Goal: Information Seeking & Learning: Learn about a topic

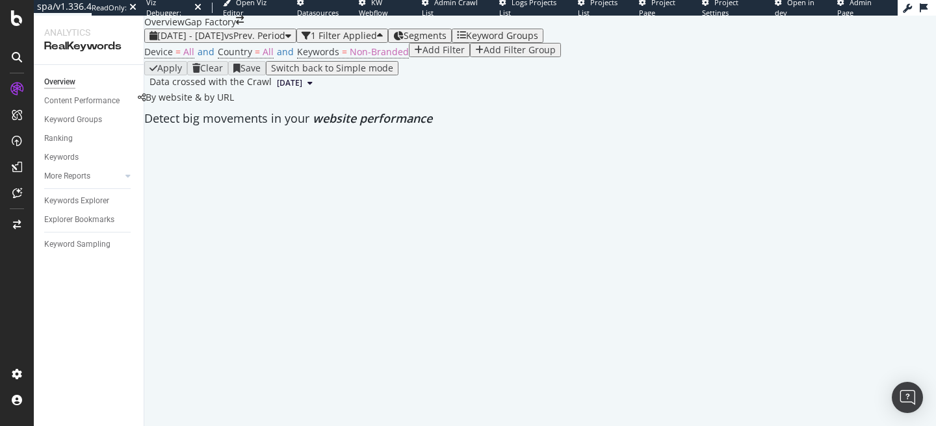
click at [377, 41] on div "1 Filter Applied" at bounding box center [344, 36] width 66 height 10
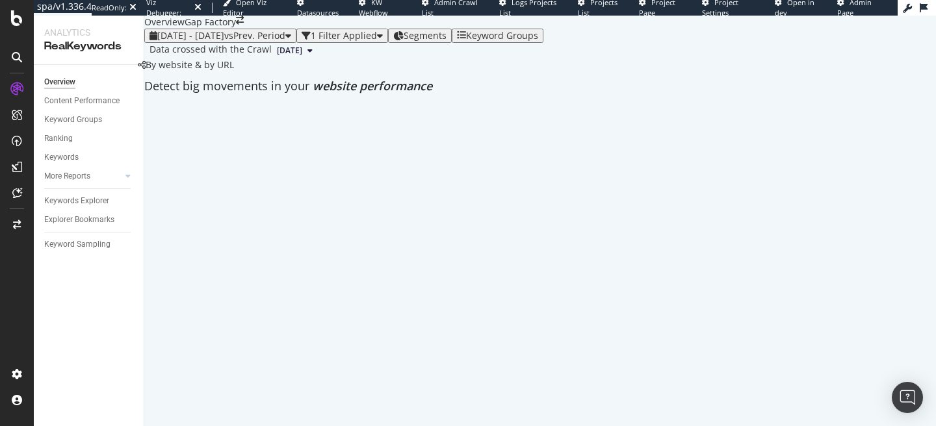
click at [391, 43] on div "2025 May. 3rd - May. 30th vs Prev. Period 1 Filter Applied Segments Keyword Gro…" at bounding box center [540, 36] width 792 height 14
click at [377, 41] on div "1 Filter Applied" at bounding box center [344, 36] width 66 height 10
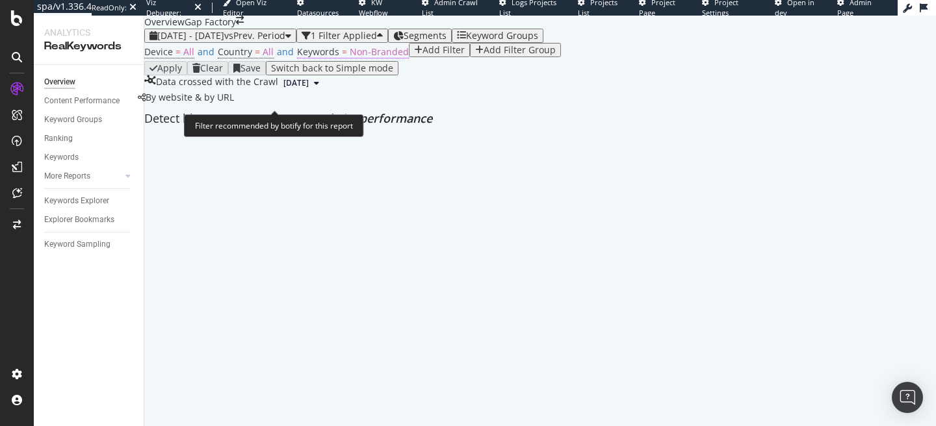
click at [353, 58] on span "Non-Branded" at bounding box center [379, 51] width 59 height 12
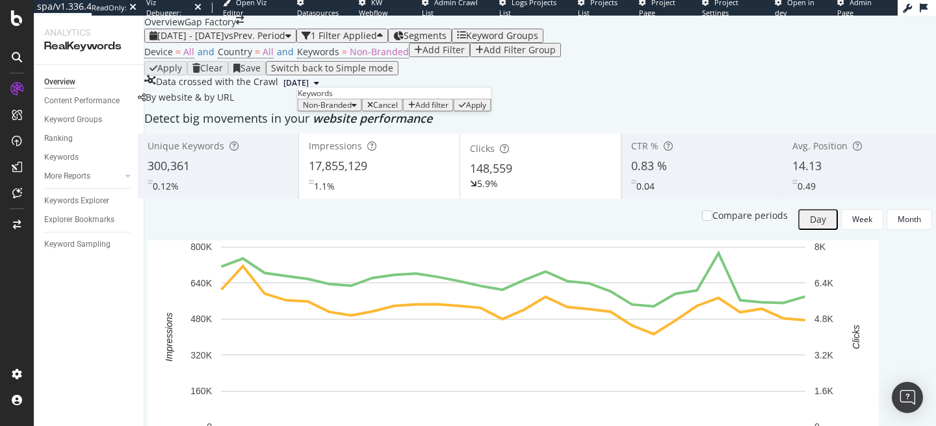
click at [335, 110] on span "Non-Branded" at bounding box center [327, 104] width 49 height 11
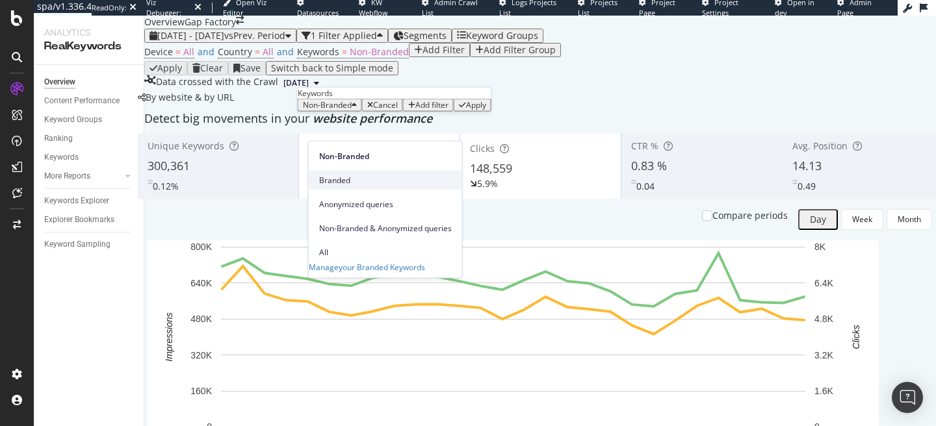
click at [345, 174] on span "Branded" at bounding box center [385, 180] width 133 height 12
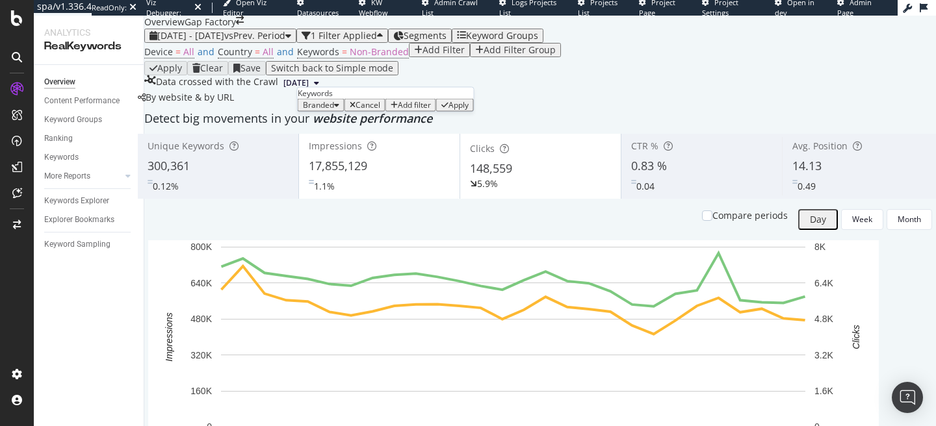
click at [448, 110] on div "Apply" at bounding box center [458, 105] width 20 height 9
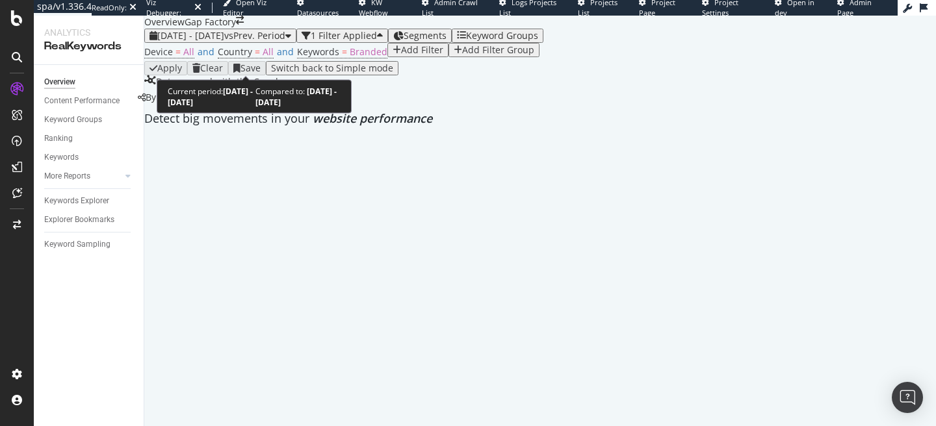
click at [268, 42] on span "vs Prev. Period" at bounding box center [254, 35] width 61 height 12
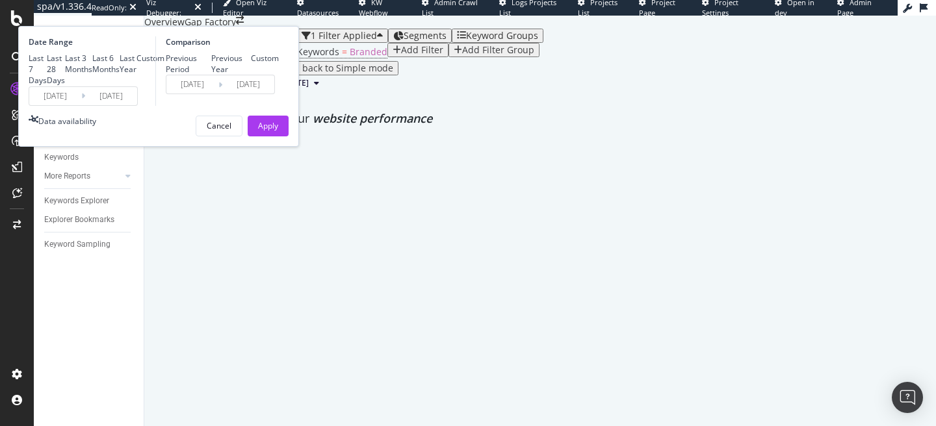
click at [252, 75] on div "Previous Year" at bounding box center [231, 64] width 40 height 22
type input "2024/05/04"
type input "2024/05/31"
drag, startPoint x: 424, startPoint y: 243, endPoint x: 260, endPoint y: 126, distance: 201.3
click at [289, 136] on button "Apply" at bounding box center [268, 126] width 41 height 21
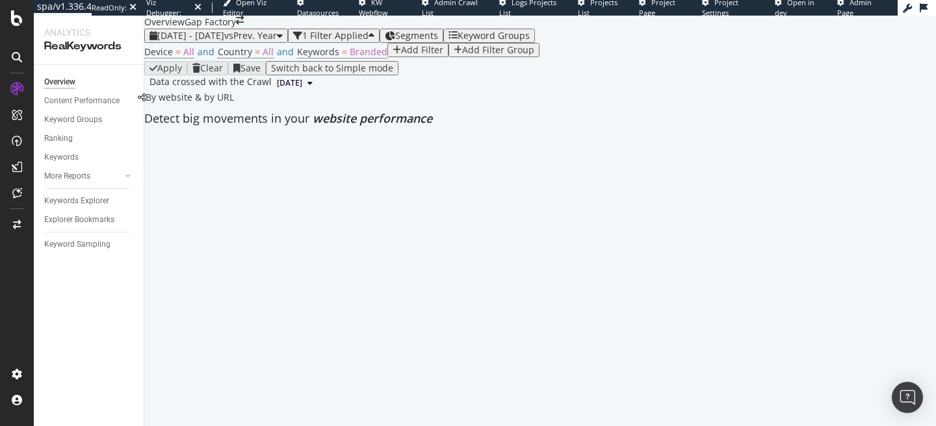
click at [244, 50] on div "2025 May. 3rd - May. 30th vs Prev. Year 1 Filter Applied Segments Keyword Group…" at bounding box center [540, 60] width 792 height 62
click at [224, 42] on span "2025 May. 3rd - May. 30th" at bounding box center [190, 35] width 67 height 12
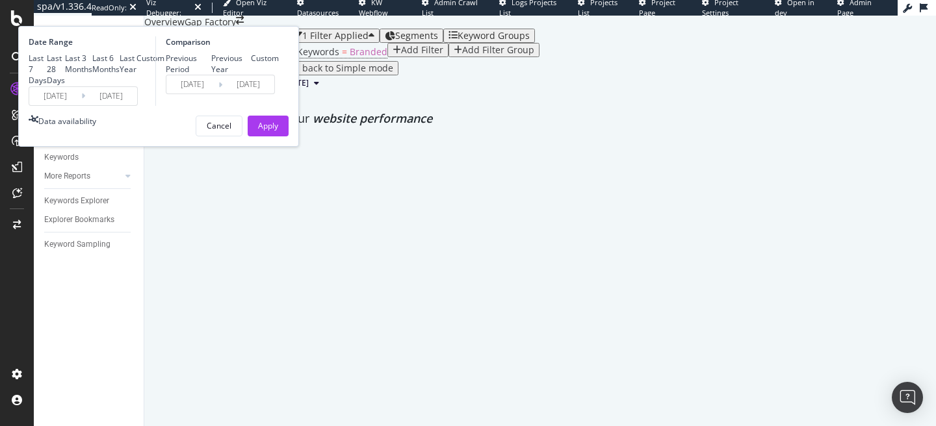
click at [92, 75] on div "Last 3 Months" at bounding box center [78, 64] width 27 height 22
type input "[DATE]"
type input "2025/08/16"
type input "2024/05/18"
type input "2024/08/17"
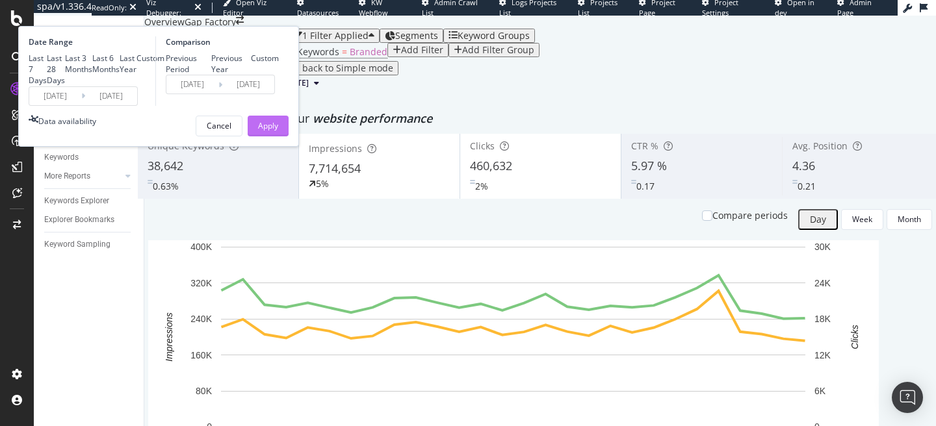
click at [278, 131] on div "Apply" at bounding box center [268, 125] width 20 height 11
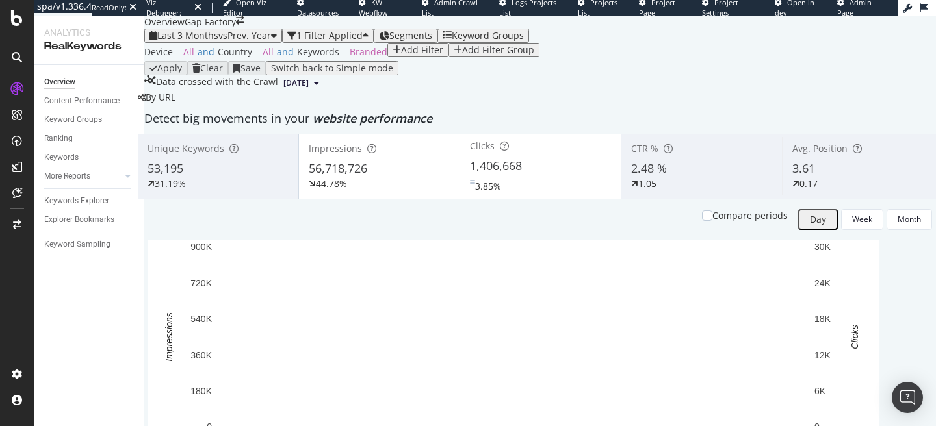
scroll to position [86, 0]
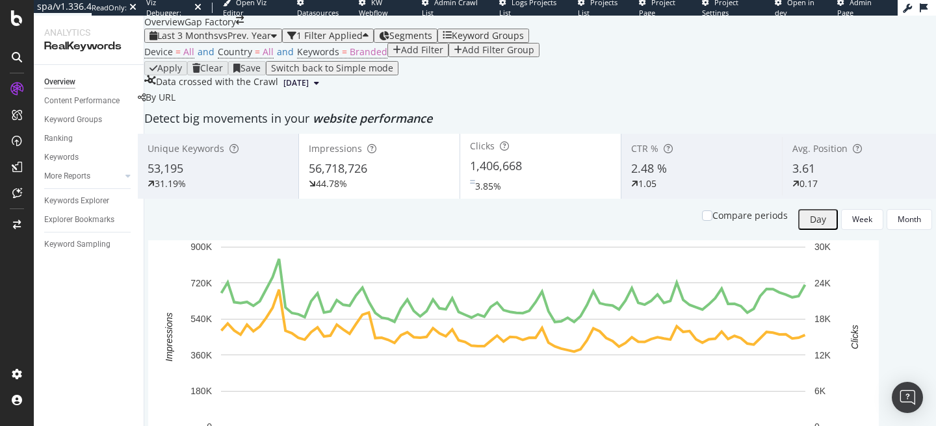
click at [354, 31] on div "1 Filter Applied" at bounding box center [329, 36] width 66 height 10
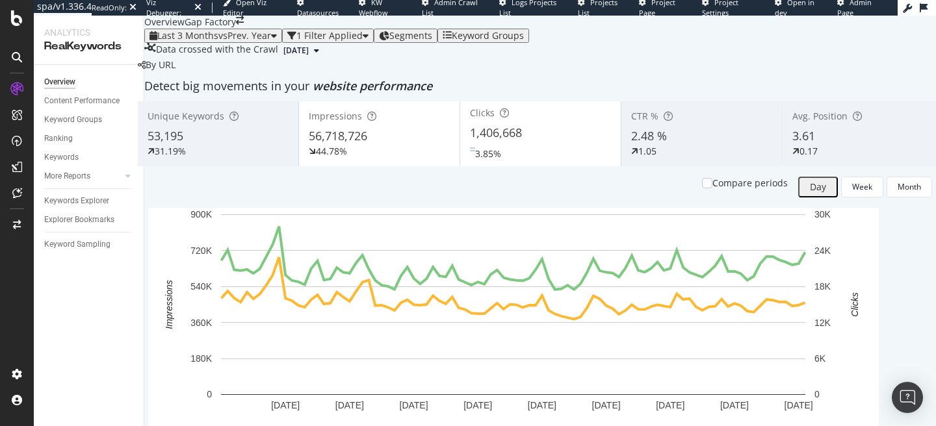
scroll to position [1116, 0]
click at [432, 33] on span "Segments" at bounding box center [410, 35] width 43 height 12
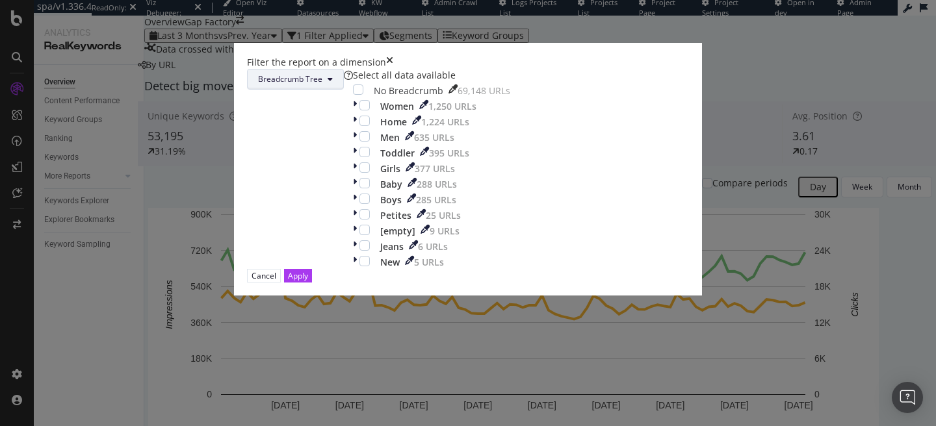
click at [322, 84] on span "Breadcrumb Tree" at bounding box center [290, 78] width 64 height 11
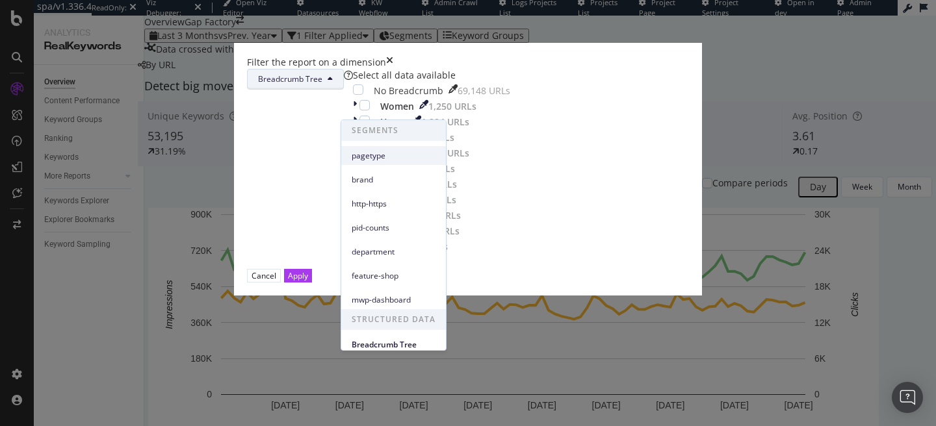
click at [394, 156] on span "pagetype" at bounding box center [394, 156] width 84 height 12
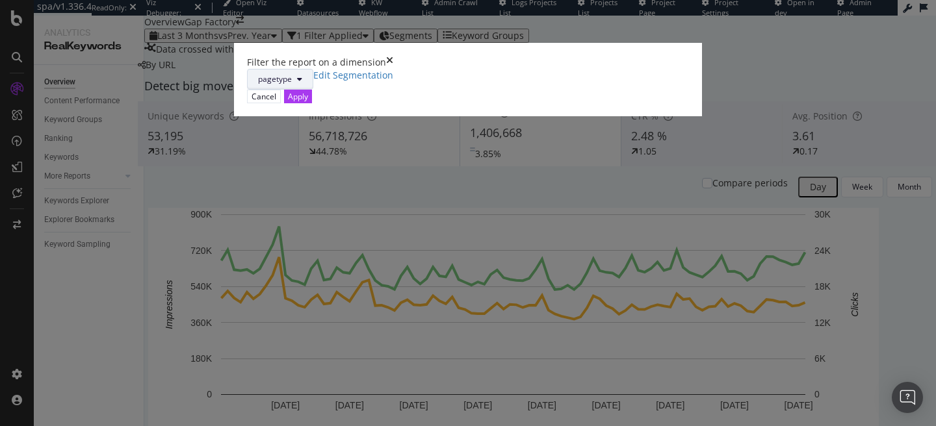
click at [313, 90] on button "pagetype" at bounding box center [280, 79] width 66 height 21
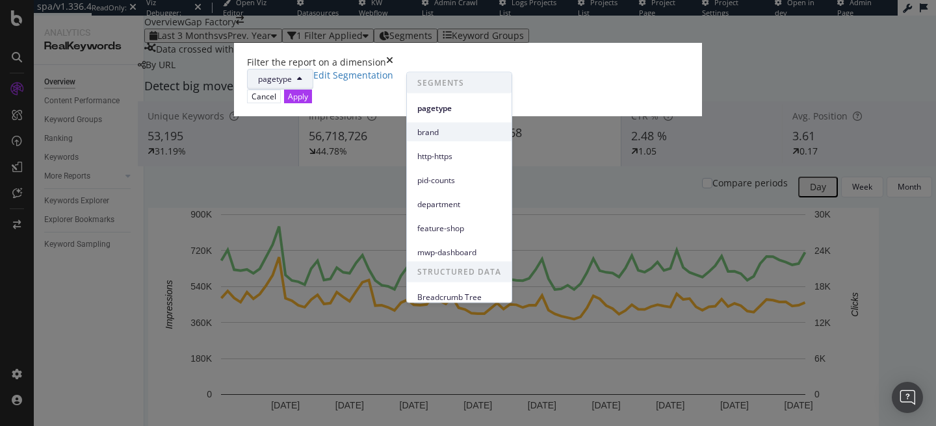
click at [433, 126] on span "brand" at bounding box center [459, 132] width 84 height 12
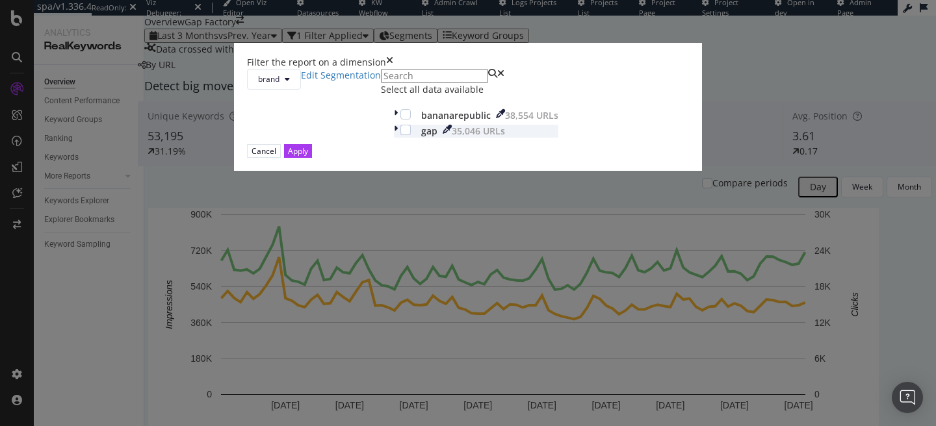
click at [394, 138] on icon "modal" at bounding box center [396, 131] width 4 height 13
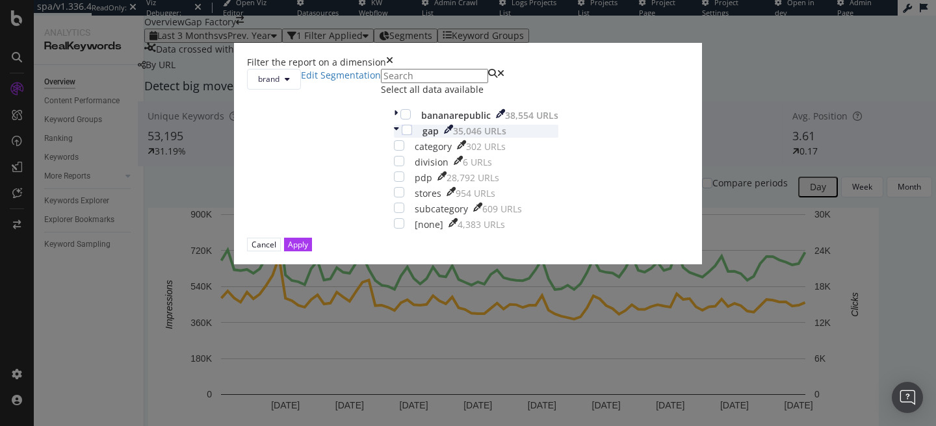
click at [394, 138] on div "modal" at bounding box center [398, 131] width 8 height 13
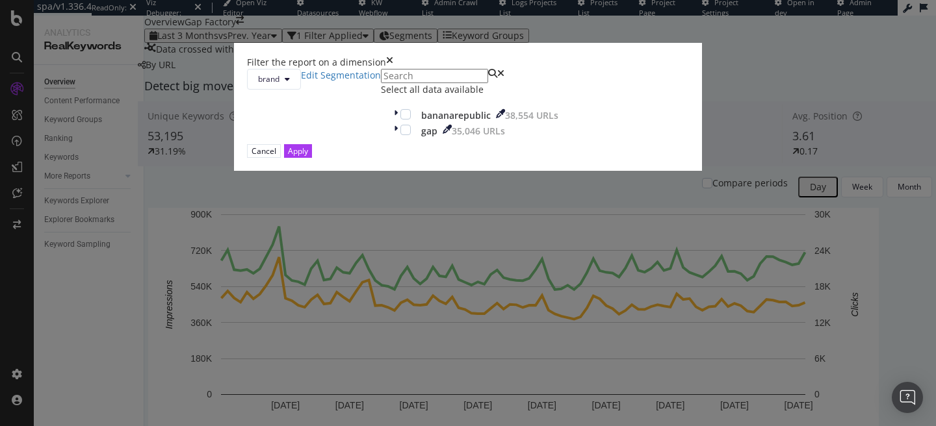
click at [588, 69] on div "Filter the report on a dimension" at bounding box center [468, 62] width 442 height 13
click at [393, 69] on icon "times" at bounding box center [389, 62] width 7 height 13
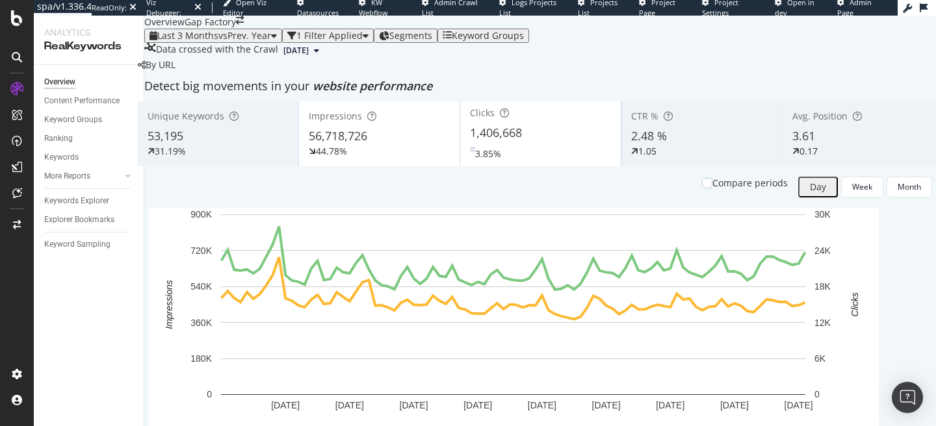
click at [432, 38] on div "Segments" at bounding box center [405, 36] width 53 height 10
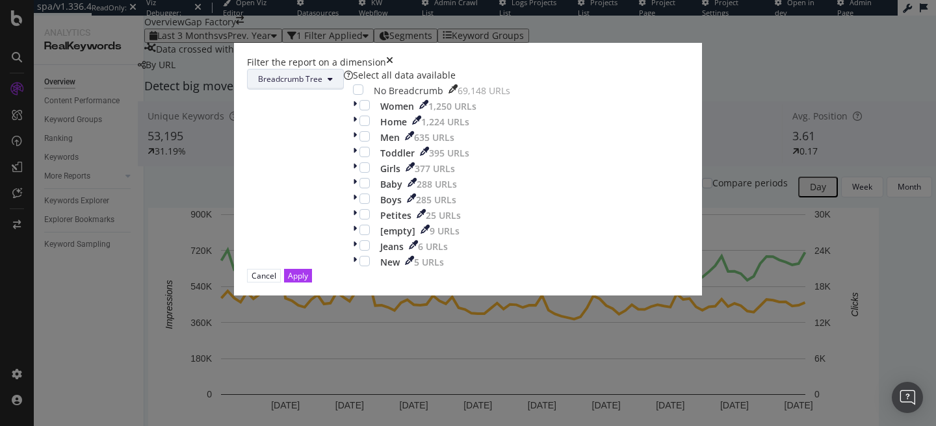
click at [322, 84] on span "Breadcrumb Tree" at bounding box center [290, 78] width 64 height 11
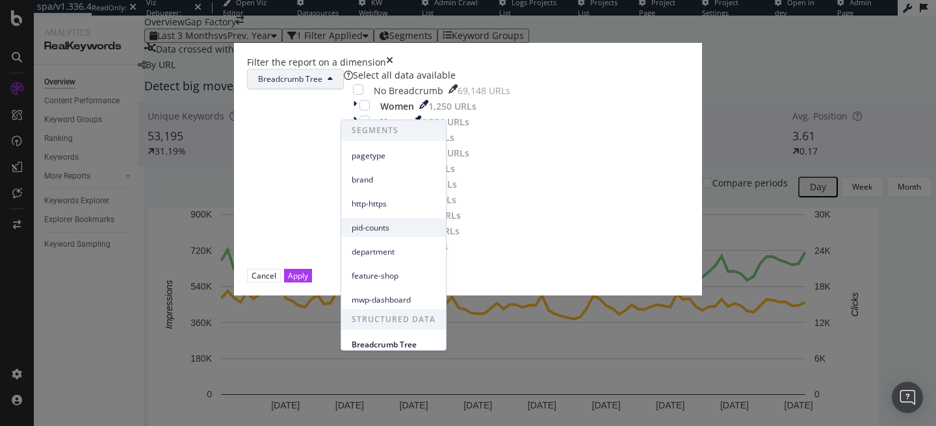
scroll to position [1, 0]
click at [406, 180] on span "brand" at bounding box center [394, 180] width 84 height 12
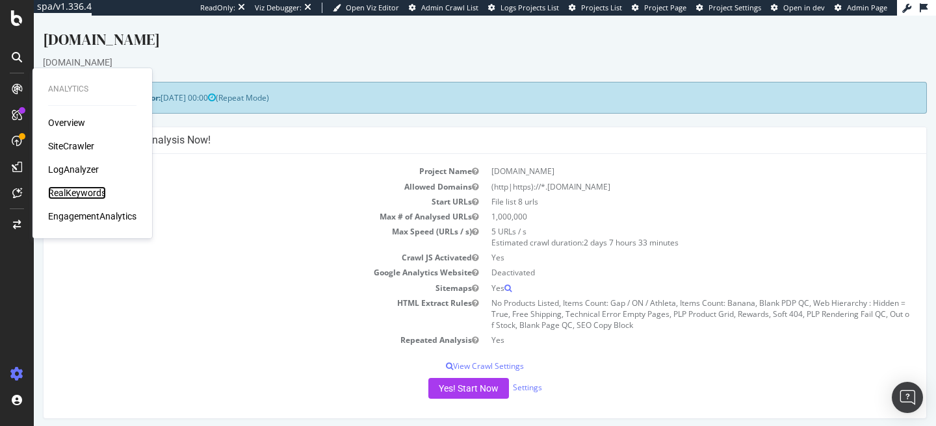
click at [85, 195] on div "RealKeywords" at bounding box center [77, 193] width 58 height 13
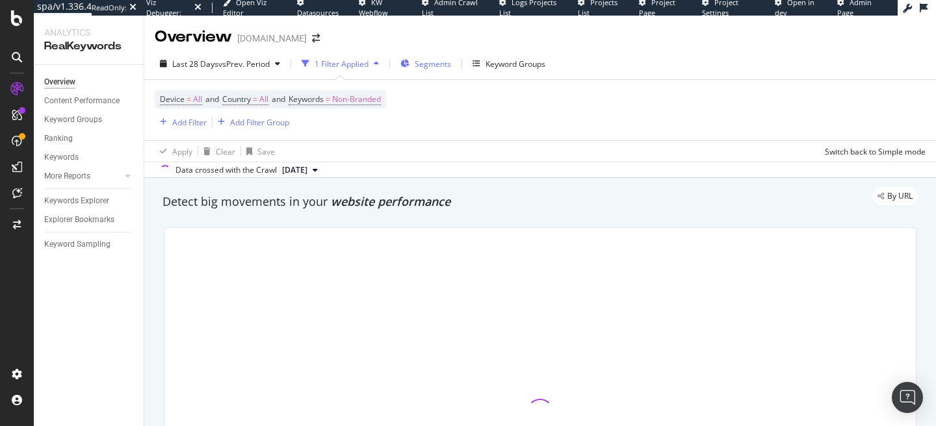
click at [443, 62] on span "Segments" at bounding box center [433, 63] width 36 height 11
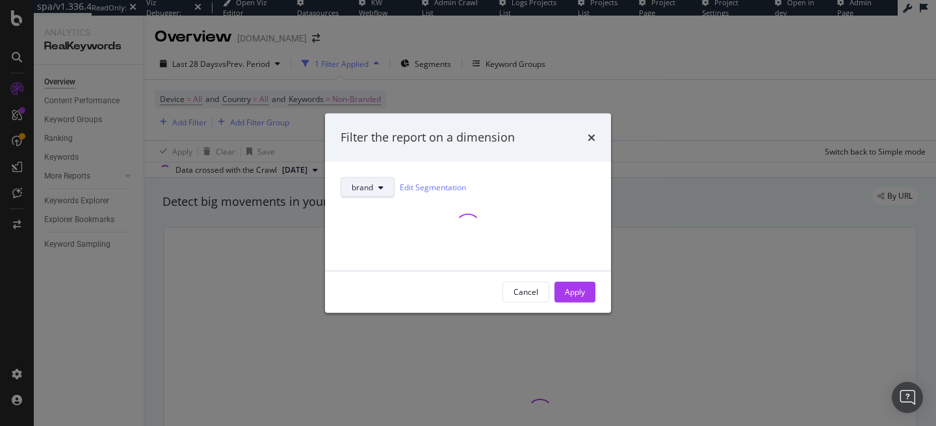
click at [378, 179] on button "brand" at bounding box center [368, 187] width 54 height 21
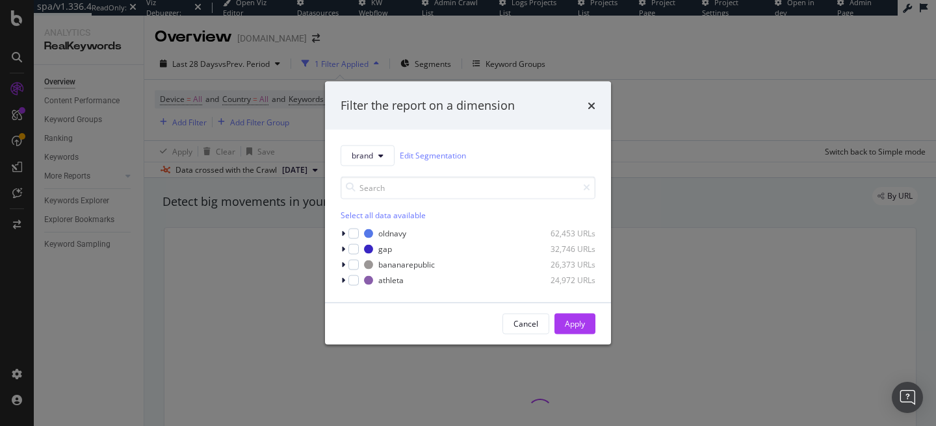
click at [563, 147] on div "brand Edit Segmentation" at bounding box center [468, 155] width 255 height 21
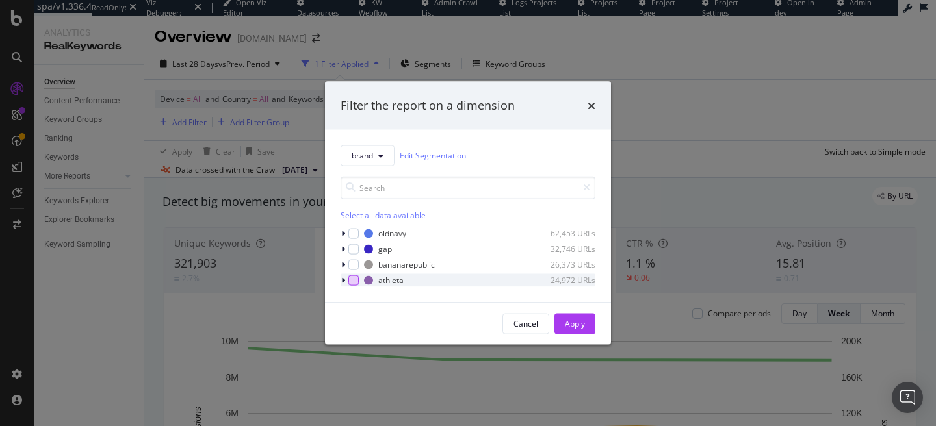
click at [352, 279] on div "modal" at bounding box center [353, 280] width 10 height 10
click at [578, 328] on div "Apply" at bounding box center [575, 323] width 20 height 11
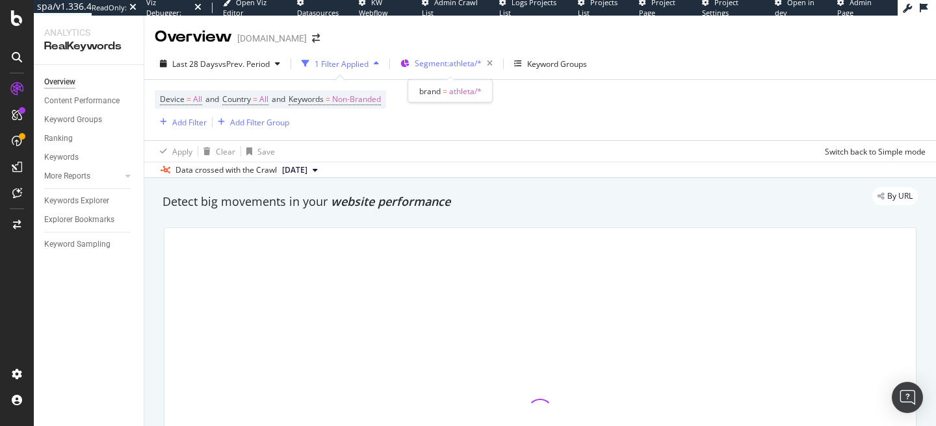
click at [428, 72] on div "Segment: athleta/*" at bounding box center [456, 64] width 83 height 18
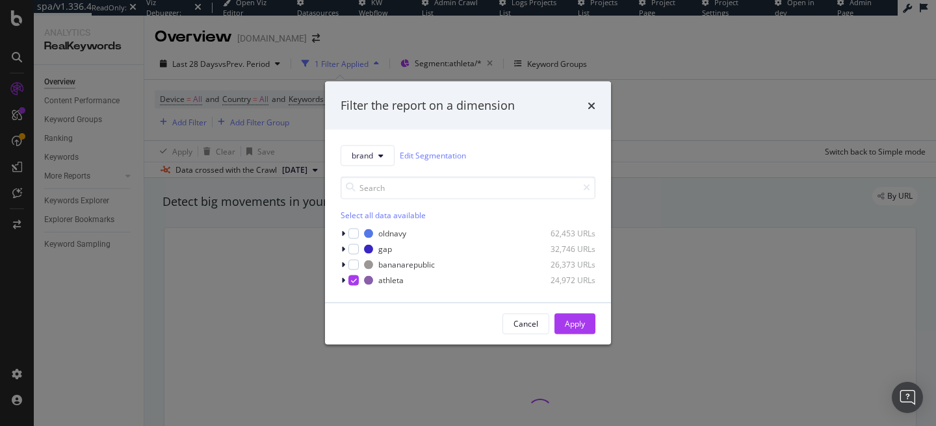
click at [670, 79] on div "Filter the report on a dimension brand Edit Segmentation Select all data availa…" at bounding box center [468, 213] width 936 height 426
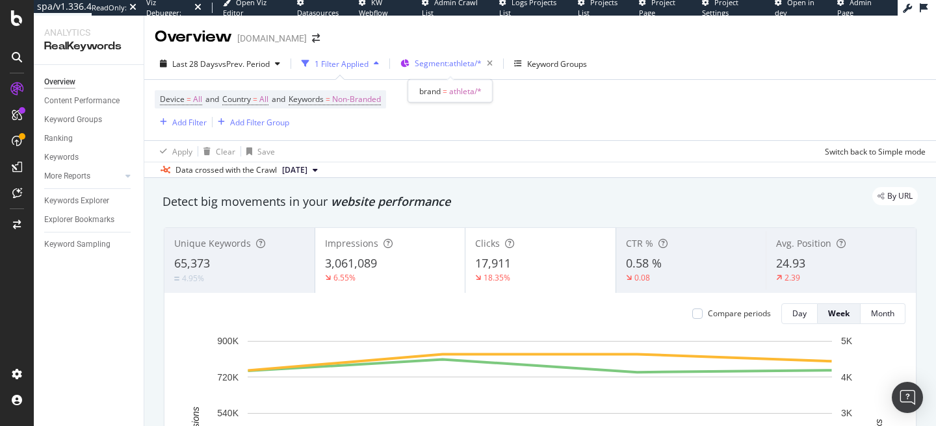
click at [429, 70] on div "Segment: athleta/*" at bounding box center [456, 64] width 83 height 18
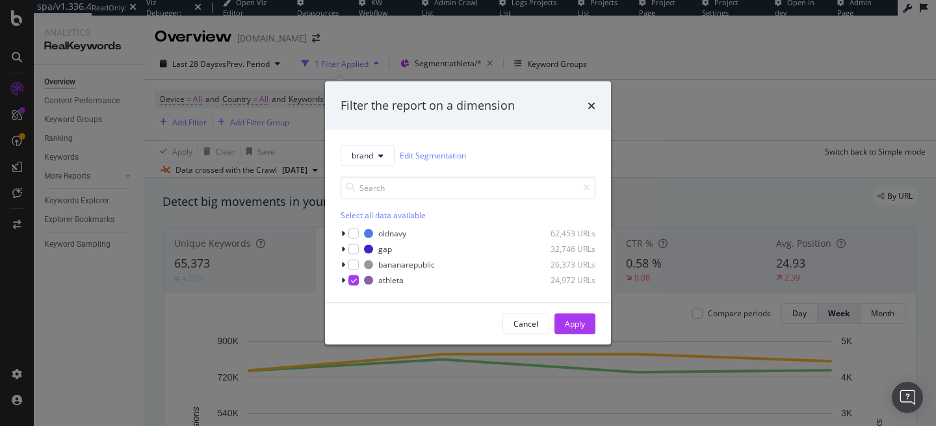
click at [737, 97] on div "Filter the report on a dimension brand Edit Segmentation Select all data availa…" at bounding box center [468, 213] width 936 height 426
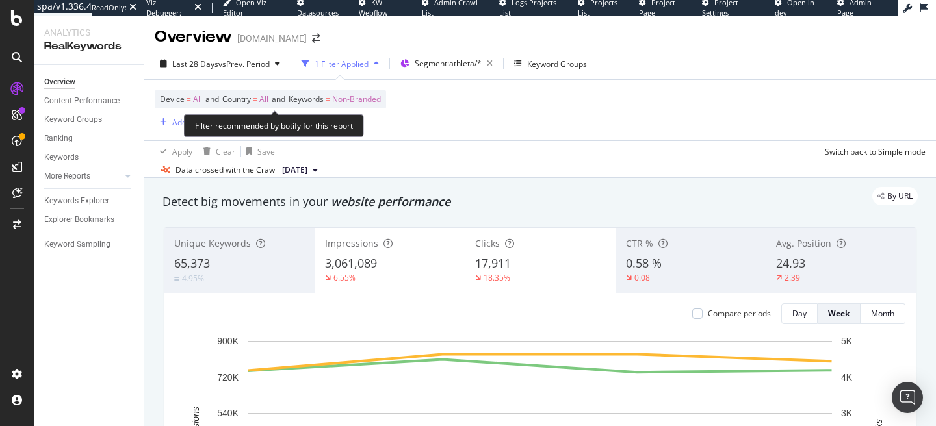
click at [341, 104] on span "Non-Branded" at bounding box center [356, 99] width 49 height 18
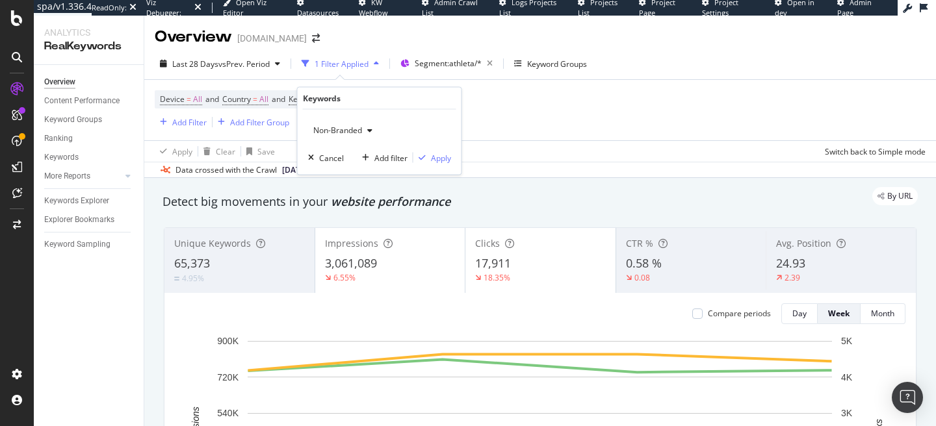
click at [344, 135] on span "Non-Branded" at bounding box center [335, 130] width 54 height 11
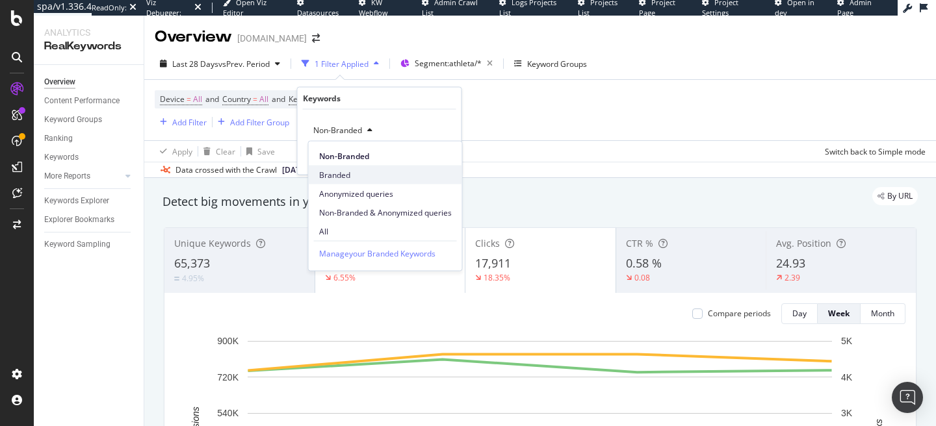
click at [335, 172] on span "Branded" at bounding box center [385, 175] width 133 height 12
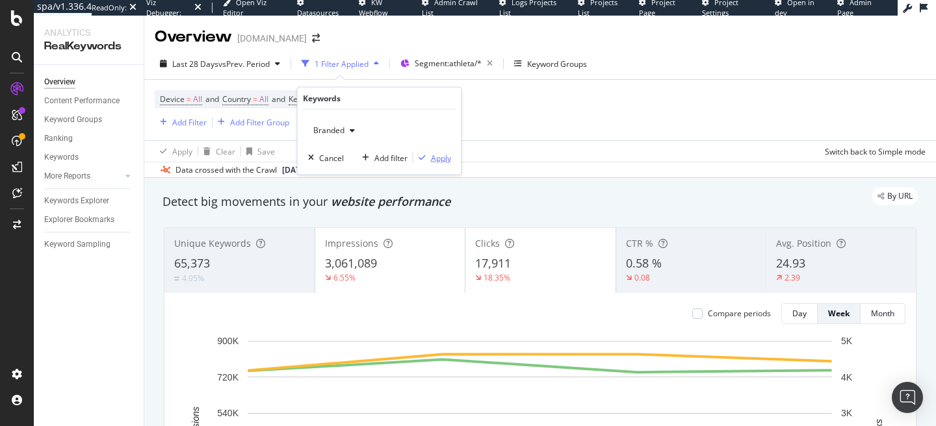
click at [436, 157] on div "Apply" at bounding box center [441, 157] width 20 height 11
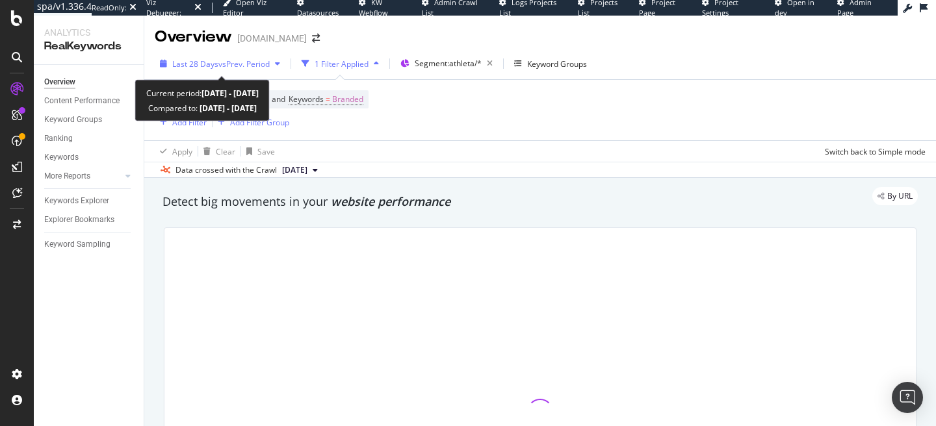
click at [220, 71] on div "Last 28 Days vs Prev. Period" at bounding box center [220, 63] width 131 height 19
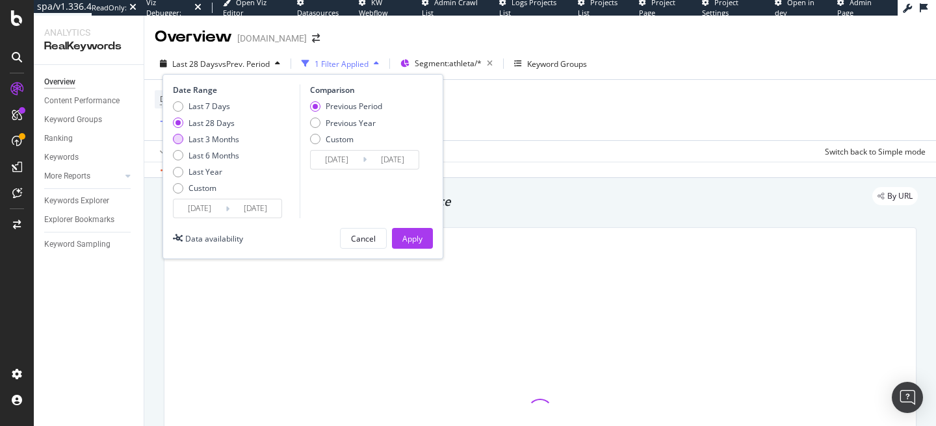
click at [202, 142] on div "Last 3 Months" at bounding box center [213, 139] width 51 height 11
type input "[DATE]"
click at [407, 239] on div "Apply" at bounding box center [412, 238] width 20 height 11
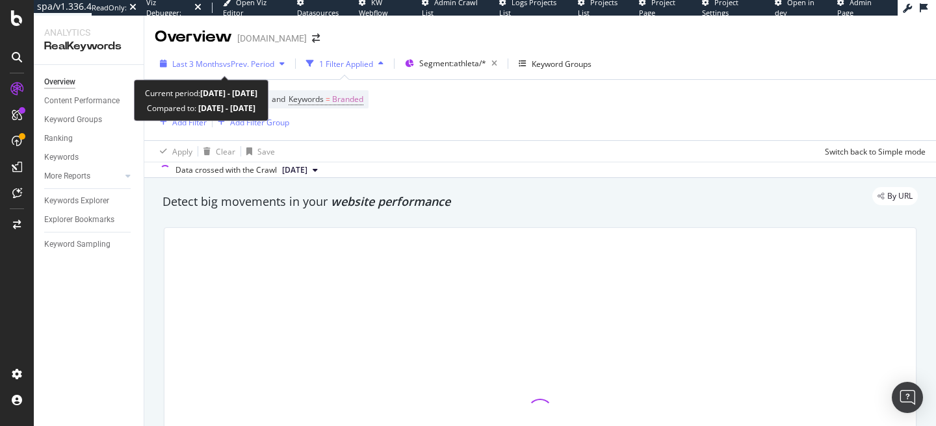
click at [274, 69] on div "Last 3 Months vs Prev. Period" at bounding box center [223, 63] width 102 height 11
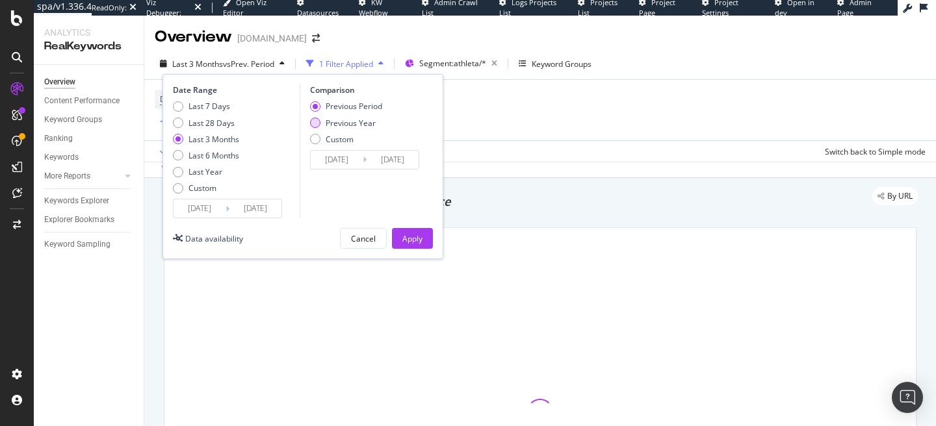
click at [345, 118] on div "Previous Year" at bounding box center [351, 123] width 50 height 11
type input "[DATE]"
click at [413, 227] on div "Date Range Last 7 Days Last 28 Days Last 3 Months Last 6 Months Last Year Custo…" at bounding box center [302, 166] width 281 height 185
click at [413, 234] on div "Apply" at bounding box center [412, 238] width 20 height 11
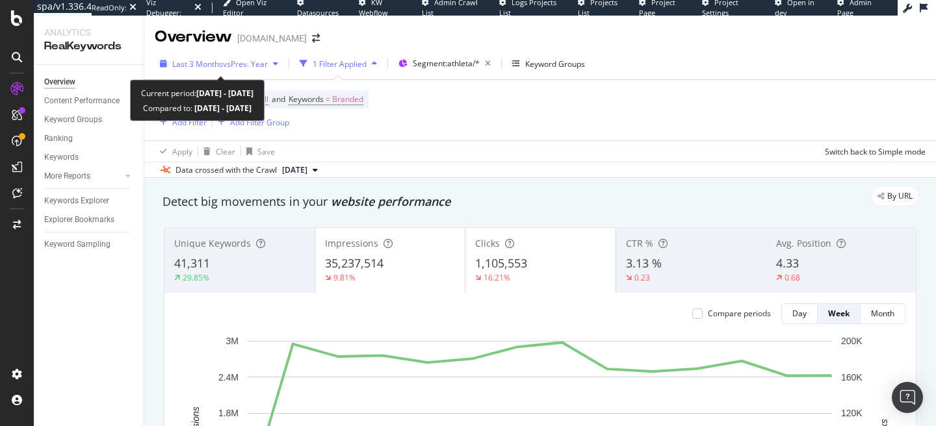
click at [241, 64] on span "vs Prev. Year" at bounding box center [245, 63] width 45 height 11
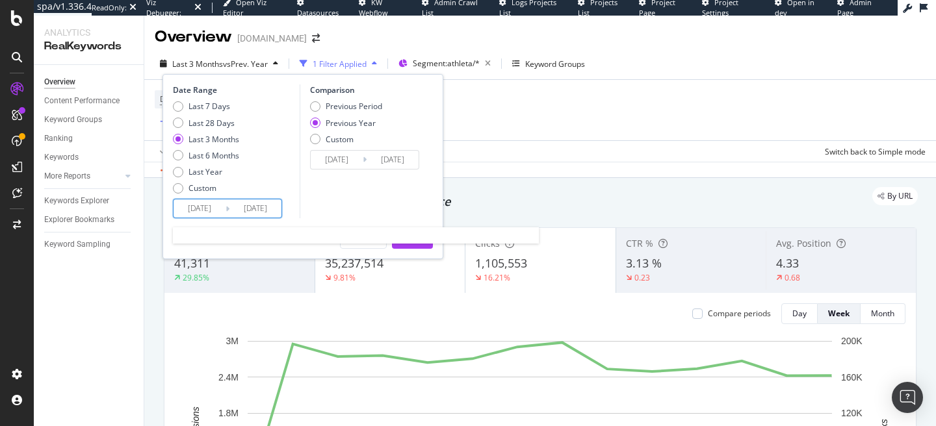
click at [215, 211] on input "[DATE]" at bounding box center [200, 209] width 52 height 18
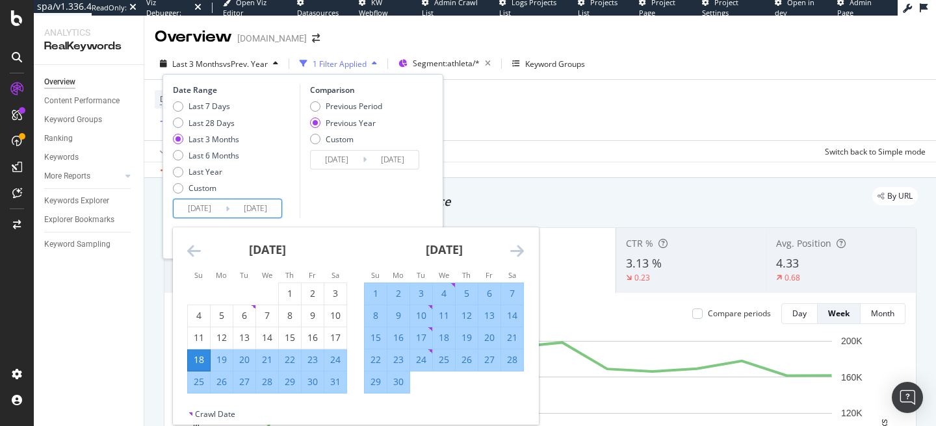
click at [185, 252] on div "[DATE] 1 2 3 4 5 6 7 8 9 10 11 12 13 14 15 16 17 18 19 20 21 22 23 24 25 26 27 …" at bounding box center [267, 310] width 177 height 166
click at [194, 252] on icon "Move backward to switch to the previous month." at bounding box center [194, 251] width 14 height 16
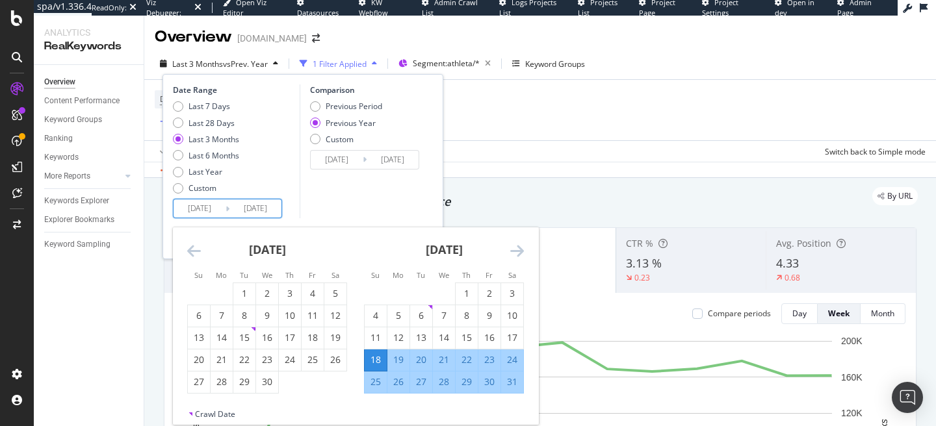
click at [190, 246] on icon "Move backward to switch to the previous month." at bounding box center [194, 251] width 14 height 16
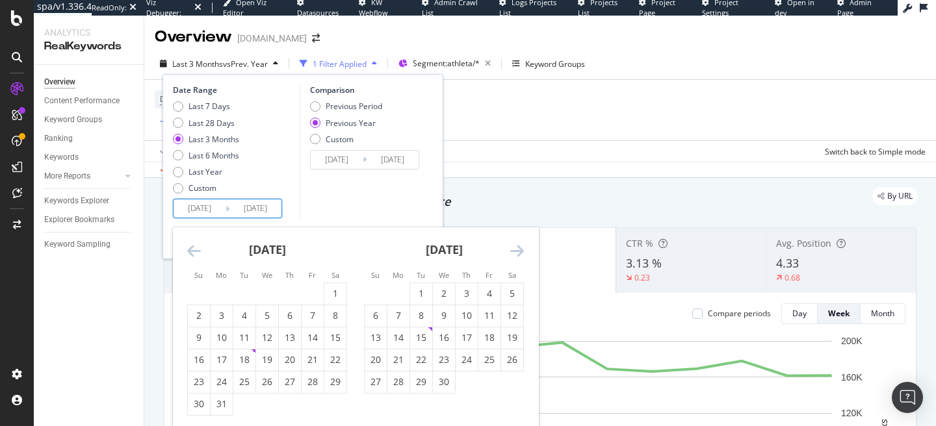
click at [637, 203] on div "By URL" at bounding box center [533, 196] width 768 height 18
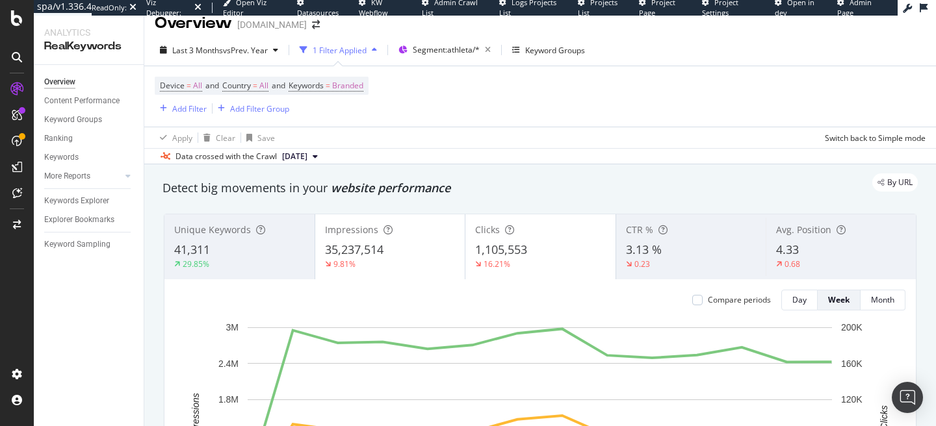
scroll to position [12, 0]
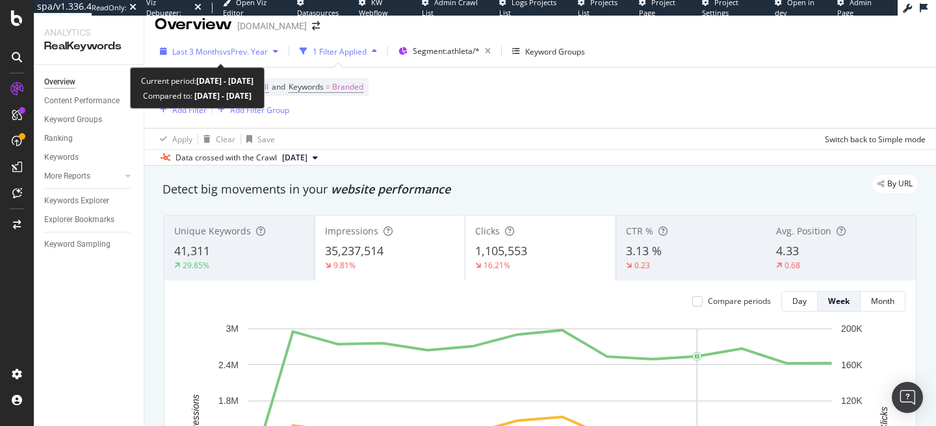
click at [235, 51] on span "vs Prev. Year" at bounding box center [245, 51] width 45 height 11
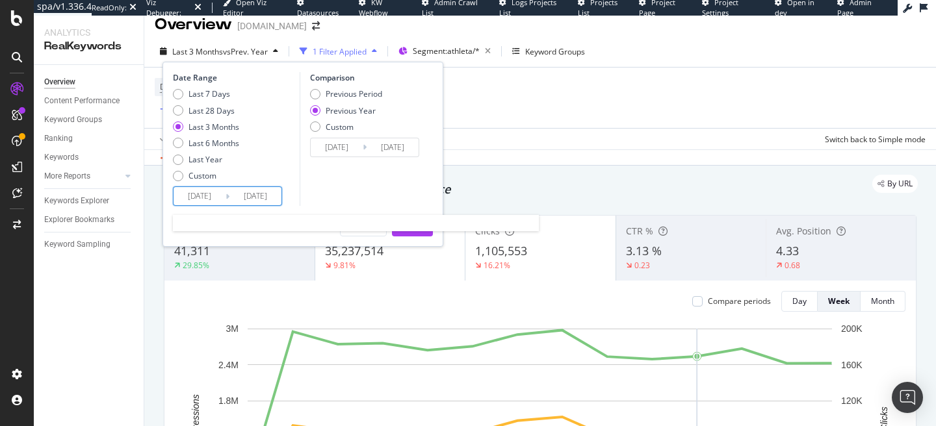
click at [201, 198] on input "[DATE]" at bounding box center [200, 196] width 52 height 18
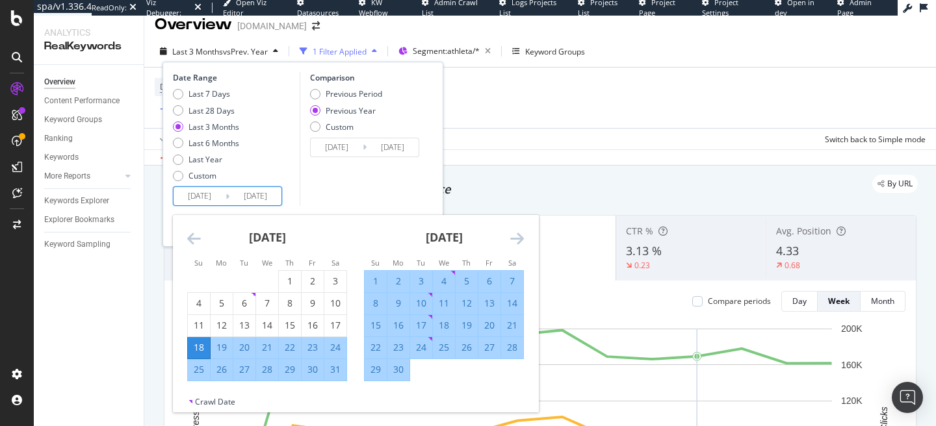
click at [203, 237] on div "[DATE]" at bounding box center [267, 242] width 160 height 55
click at [187, 236] on icon "Move backward to switch to the previous month." at bounding box center [194, 239] width 14 height 16
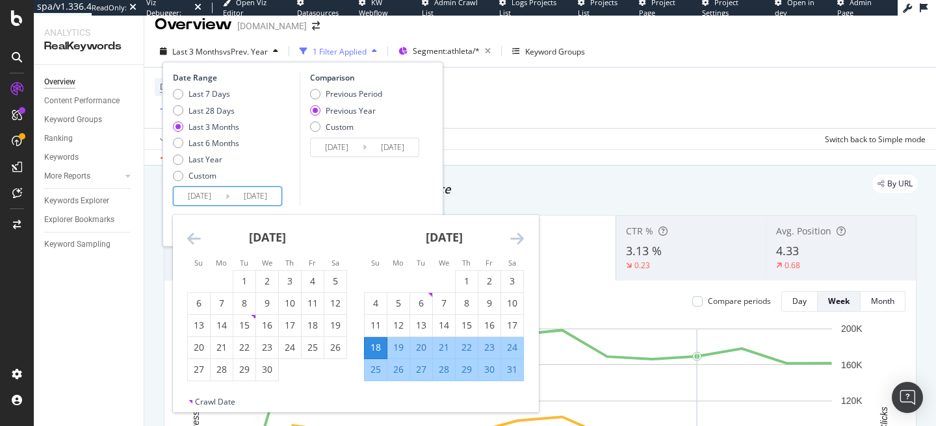
click at [185, 246] on div "[DATE] 1 2 3 4 5 6 7 8 9 10 11 12 13 14 15 16 17 18 19 20 21 22 23 24 25 26 27 …" at bounding box center [267, 298] width 177 height 166
click at [545, 71] on div "Device = All and Country = All and Keywords = Branded Add Filter Add Filter Gro…" at bounding box center [540, 98] width 771 height 60
